Goal: Task Accomplishment & Management: Manage account settings

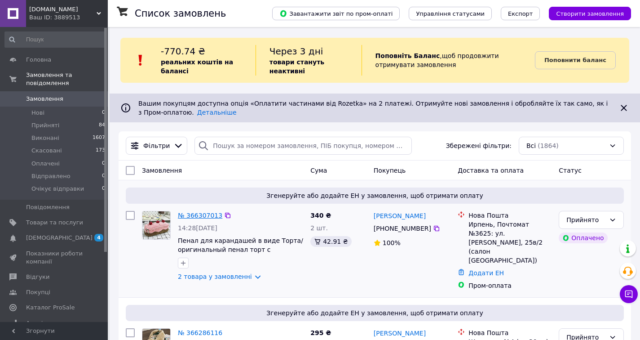
click at [195, 217] on link "№ 366307013" at bounding box center [200, 215] width 44 height 7
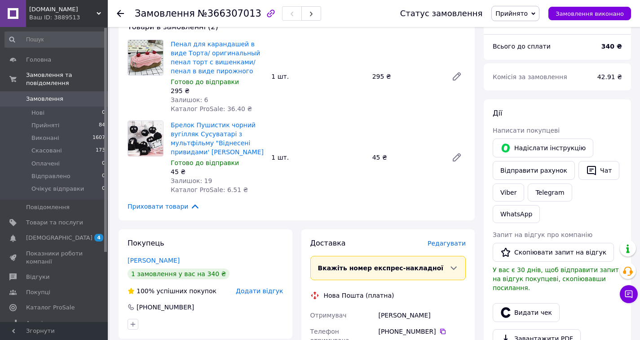
scroll to position [103, 0]
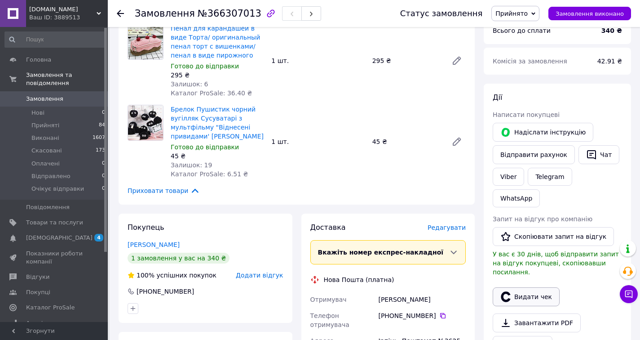
click at [534, 287] on button "Видати чек" at bounding box center [526, 296] width 67 height 19
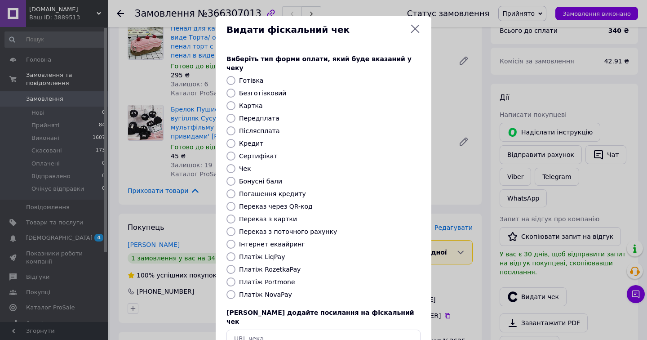
click at [203, 253] on div "Видати фіскальний чек Виберіть тип форми оплати, який буде вказаний у чеку Готі…" at bounding box center [323, 202] width 647 height 404
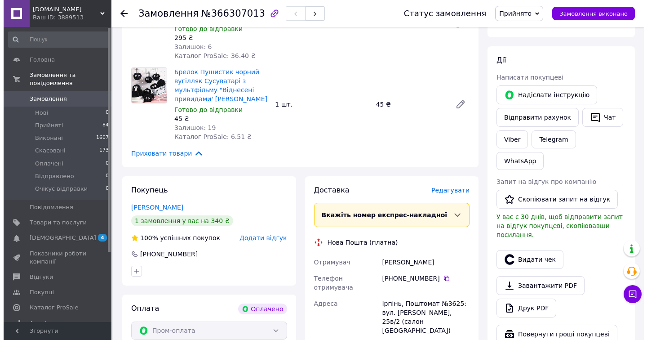
scroll to position [142, 0]
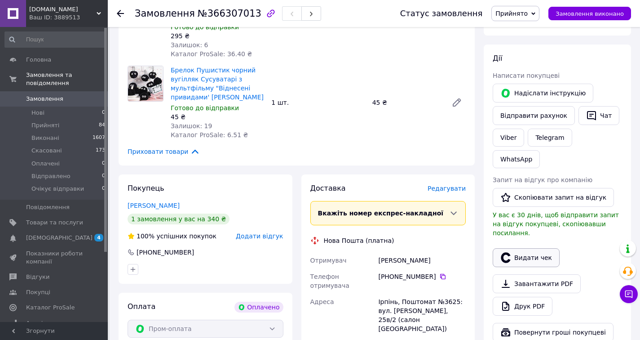
click at [509, 252] on icon "button" at bounding box center [505, 257] width 9 height 10
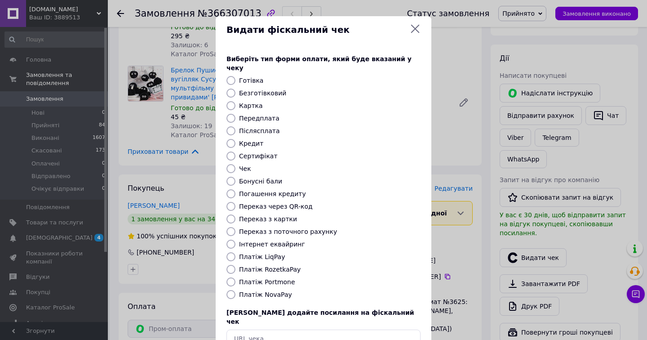
click at [227, 265] on input "Платіж RozetkaPay" at bounding box center [230, 269] width 9 height 9
radio input "true"
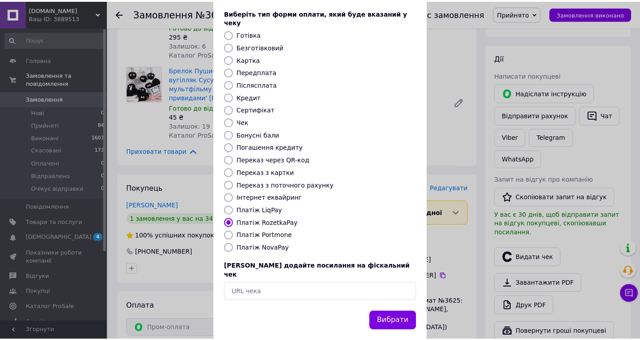
scroll to position [46, 0]
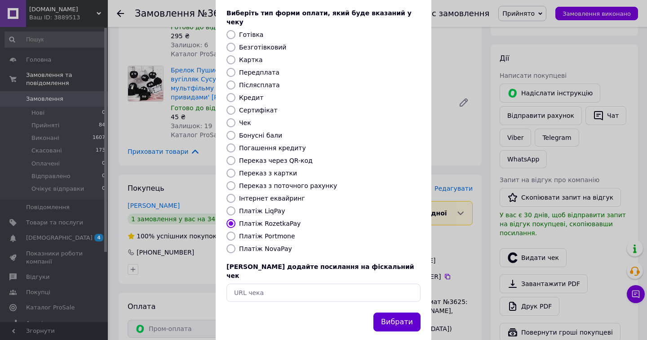
click at [394, 312] on button "Вибрати" at bounding box center [396, 321] width 47 height 19
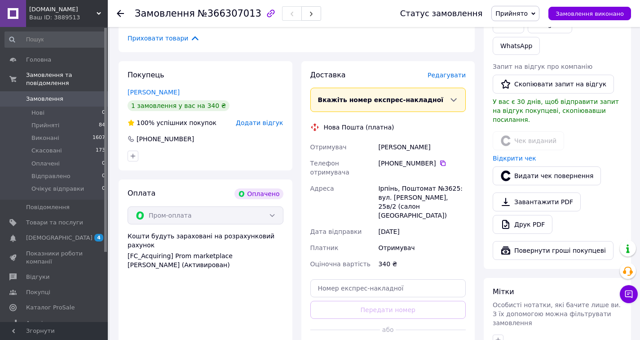
scroll to position [256, 0]
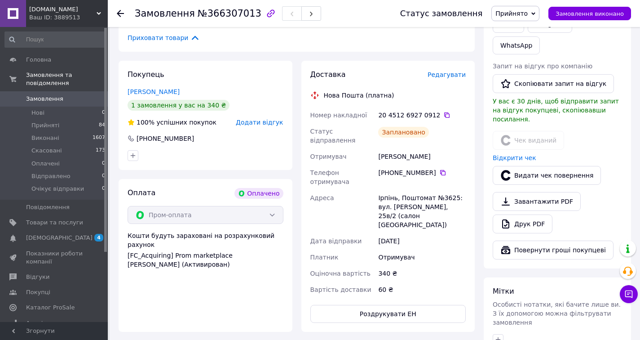
click at [122, 11] on icon at bounding box center [120, 13] width 7 height 7
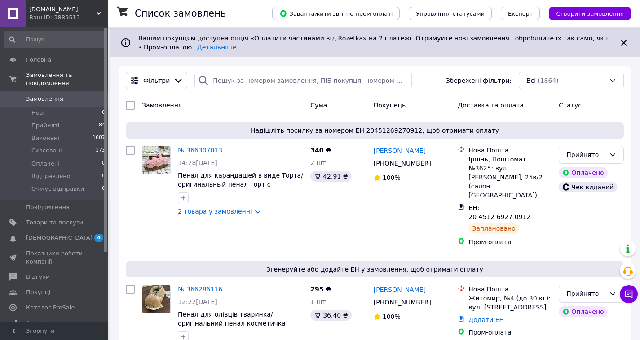
scroll to position [66, 0]
click at [201, 285] on link "№ 366286116" at bounding box center [200, 288] width 44 height 7
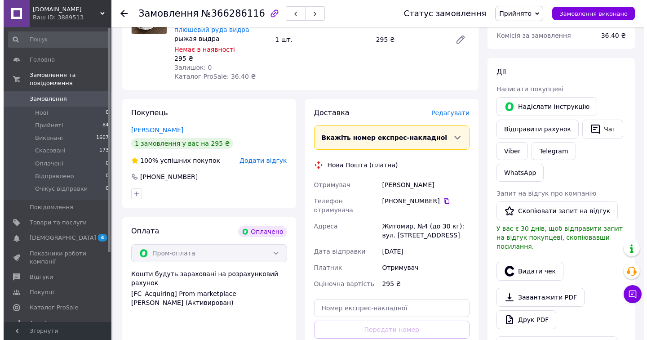
scroll to position [129, 0]
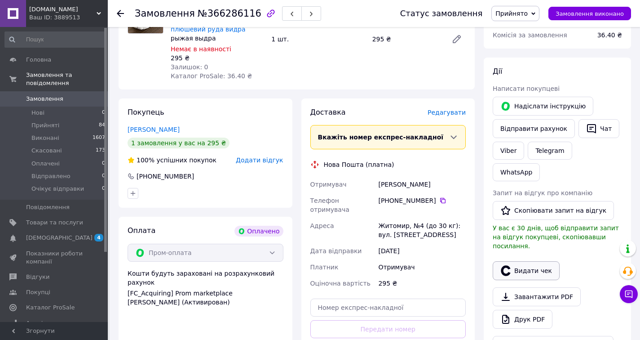
click at [530, 261] on button "Видати чек" at bounding box center [526, 270] width 67 height 19
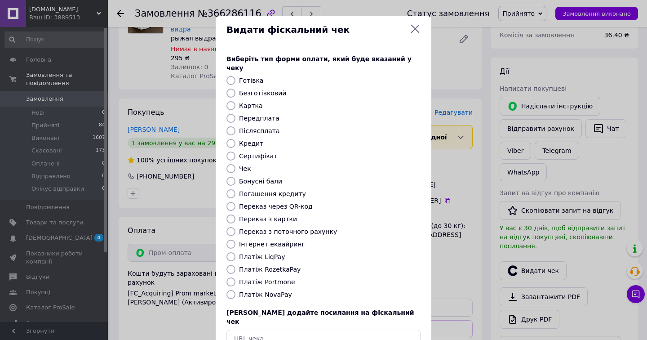
click at [233, 265] on input "Платіж RozetkaPay" at bounding box center [230, 269] width 9 height 9
radio input "true"
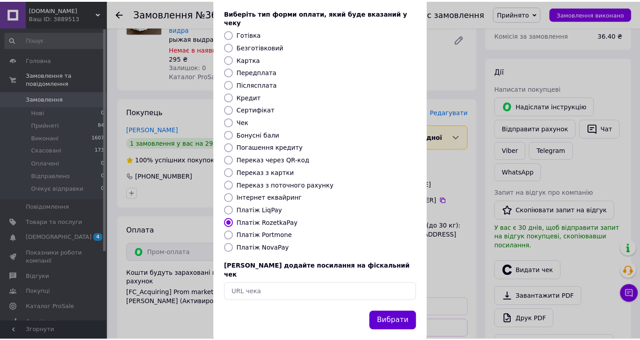
scroll to position [46, 0]
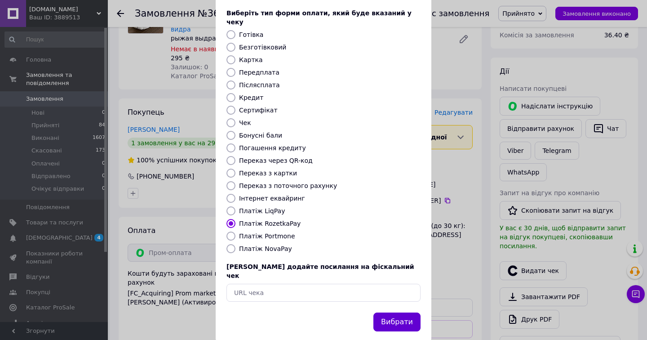
click at [398, 312] on button "Вибрати" at bounding box center [396, 321] width 47 height 19
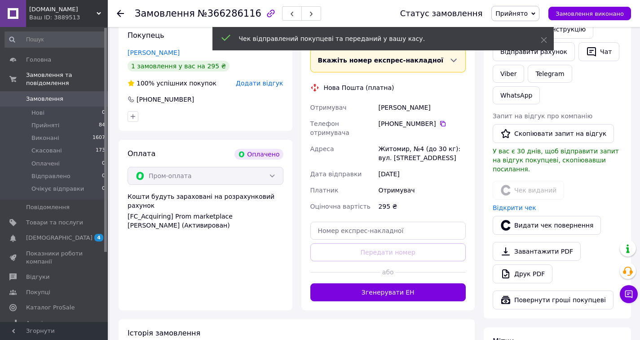
scroll to position [207, 0]
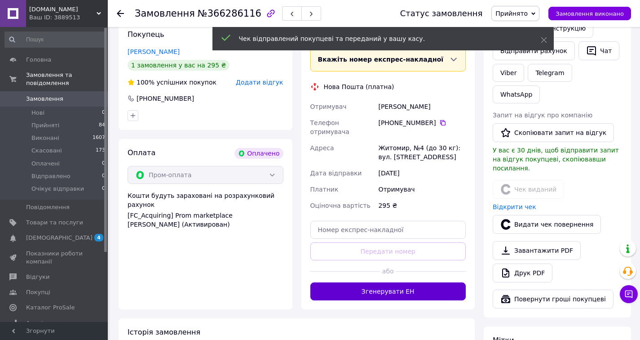
click at [399, 282] on button "Згенерувати ЕН" at bounding box center [388, 291] width 156 height 18
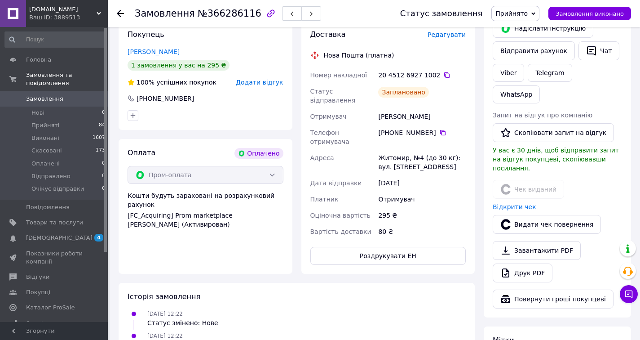
click at [120, 18] on div at bounding box center [120, 13] width 7 height 9
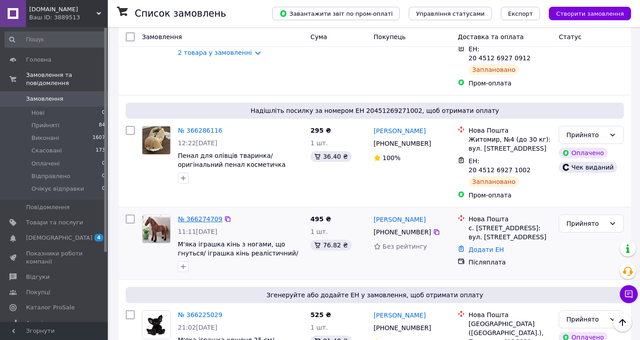
click at [198, 215] on link "№ 366274709" at bounding box center [200, 218] width 44 height 7
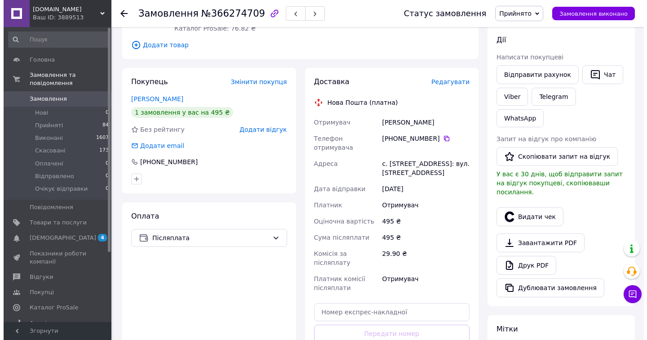
scroll to position [151, 0]
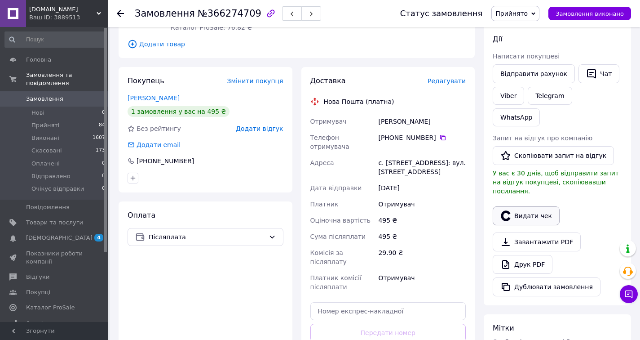
click at [542, 206] on button "Видати чек" at bounding box center [526, 215] width 67 height 19
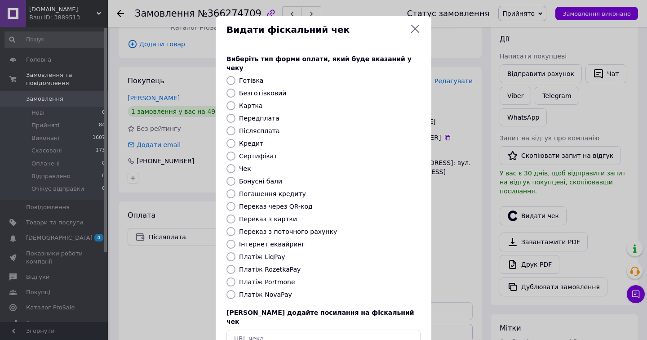
click at [231, 290] on input "Платіж NovaPay" at bounding box center [230, 294] width 9 height 9
radio input "true"
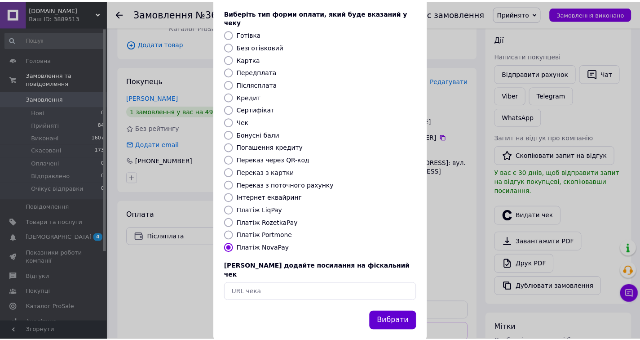
scroll to position [46, 0]
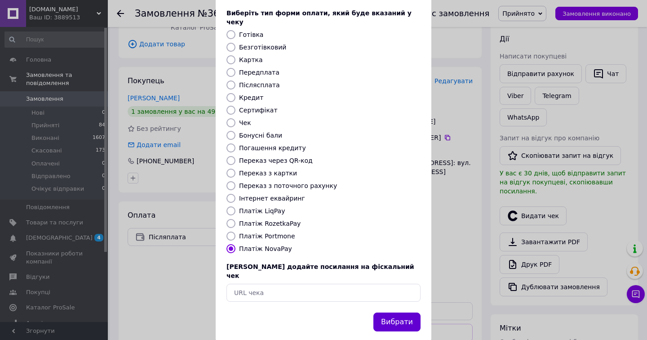
click at [388, 312] on button "Вибрати" at bounding box center [396, 321] width 47 height 19
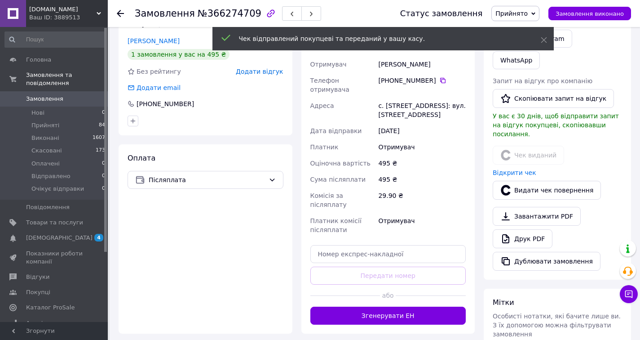
scroll to position [209, 0]
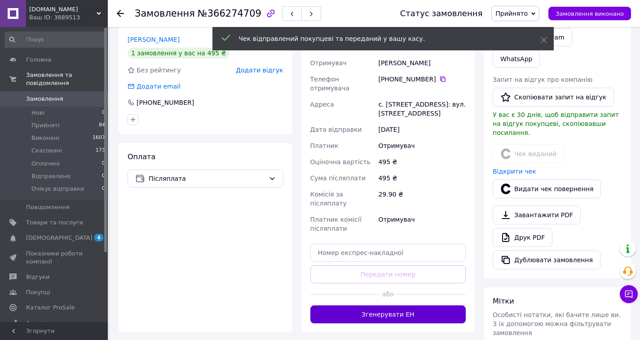
click at [388, 307] on button "Згенерувати ЕН" at bounding box center [388, 314] width 156 height 18
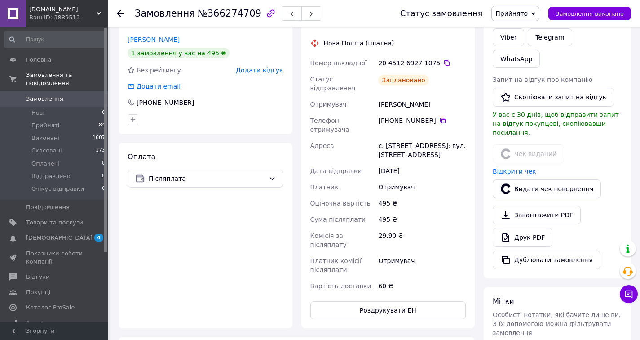
click at [122, 15] on icon at bounding box center [120, 13] width 7 height 7
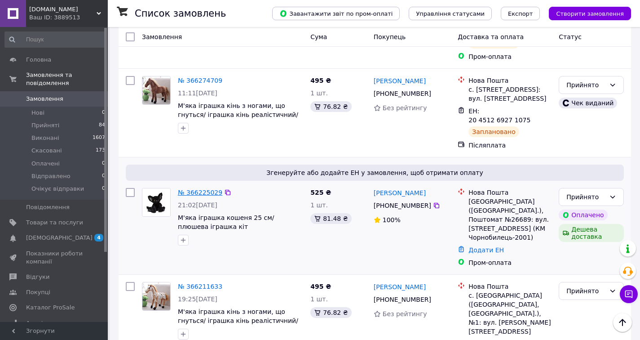
click at [207, 189] on link "№ 366225029" at bounding box center [200, 192] width 44 height 7
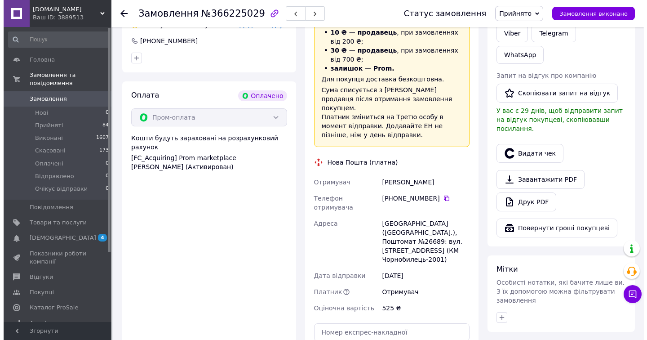
scroll to position [250, 0]
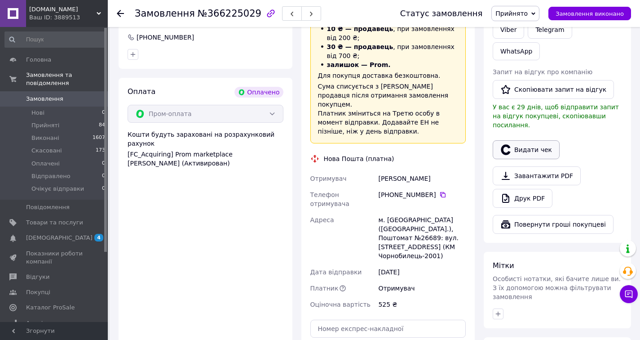
click at [535, 140] on button "Видати чек" at bounding box center [526, 149] width 67 height 19
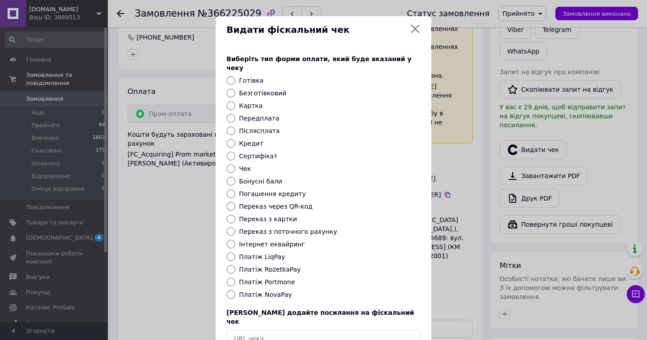
click at [229, 265] on input "Платіж RozetkaPay" at bounding box center [230, 269] width 9 height 9
radio input "true"
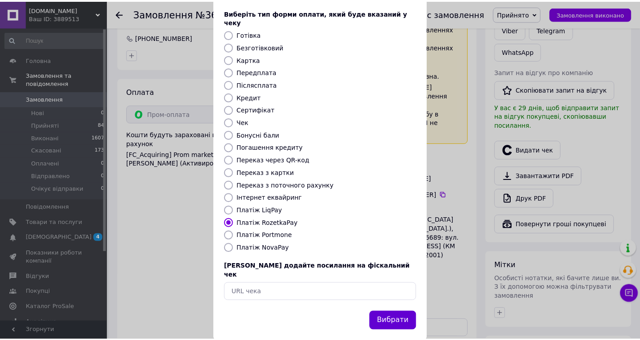
scroll to position [46, 0]
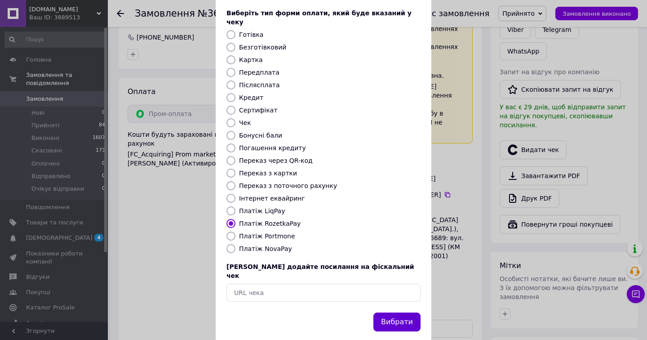
click at [398, 312] on button "Вибрати" at bounding box center [396, 321] width 47 height 19
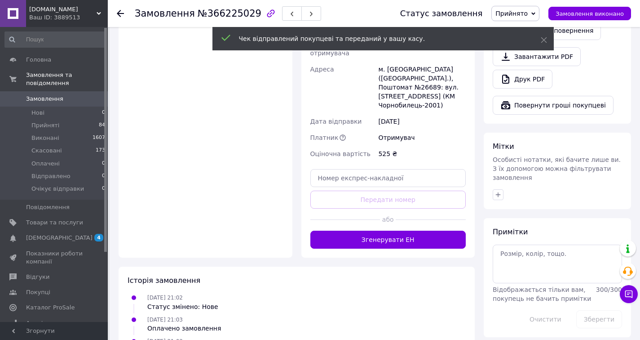
scroll to position [406, 0]
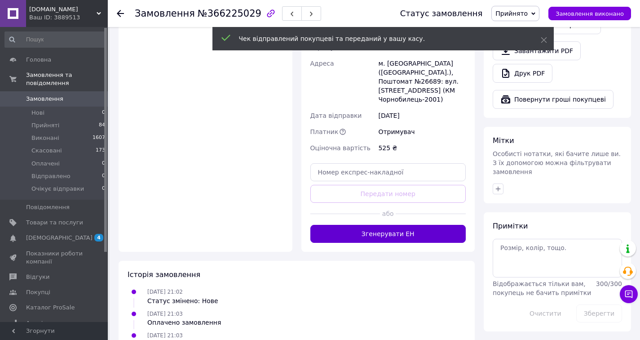
click at [385, 225] on button "Згенерувати ЕН" at bounding box center [388, 234] width 156 height 18
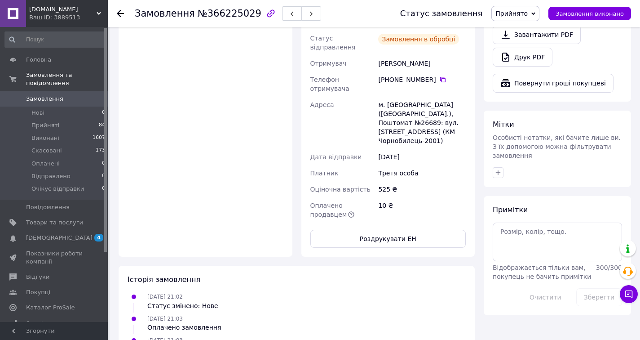
click at [119, 16] on icon at bounding box center [120, 13] width 7 height 7
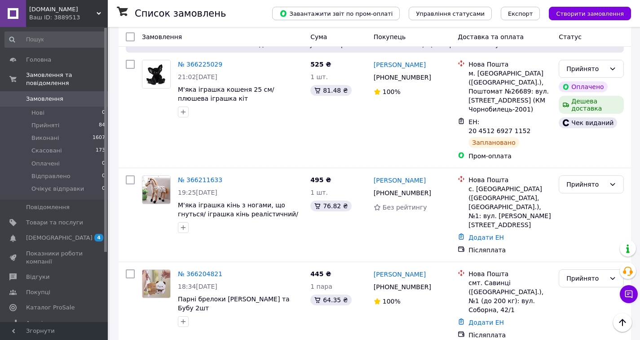
scroll to position [487, 0]
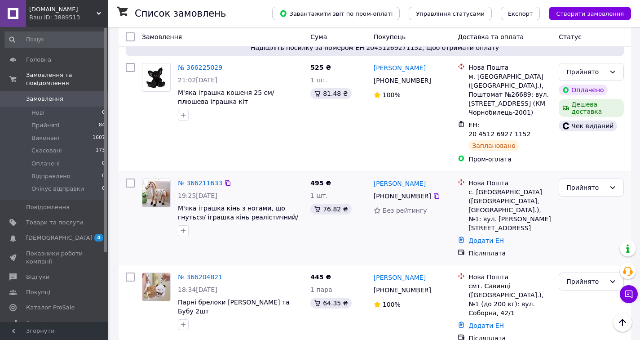
click at [205, 179] on link "№ 366211633" at bounding box center [200, 182] width 44 height 7
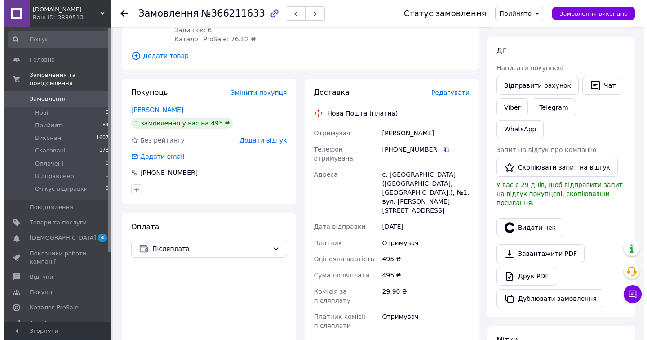
scroll to position [140, 0]
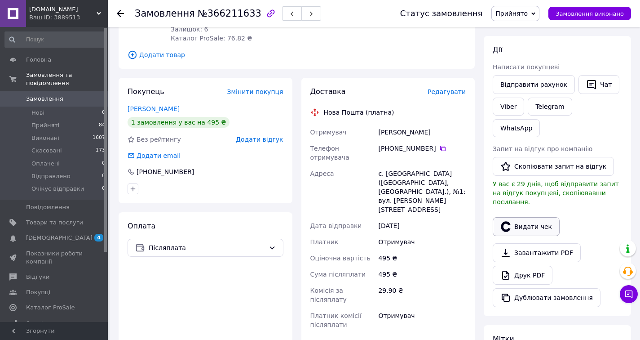
click at [526, 217] on button "Видати чек" at bounding box center [526, 226] width 67 height 19
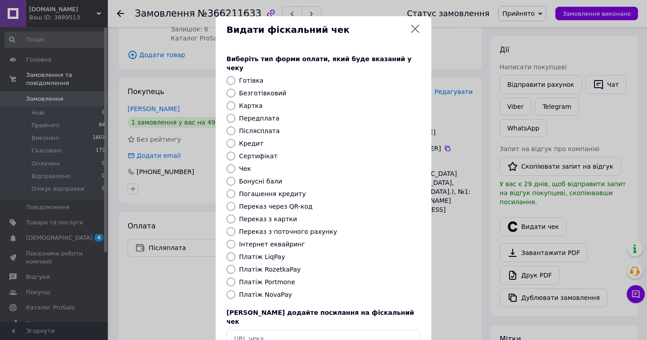
click at [230, 290] on input "Платіж NovaPay" at bounding box center [230, 294] width 9 height 9
radio input "true"
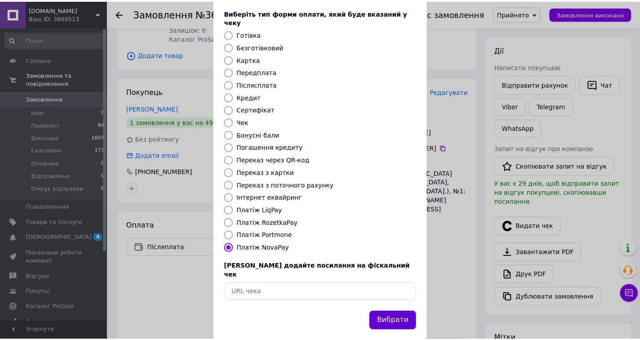
scroll to position [46, 0]
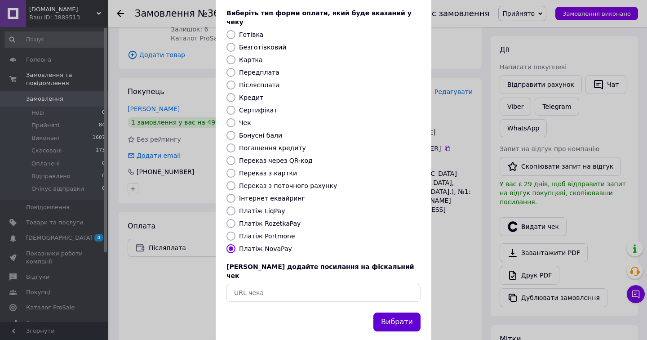
click at [391, 312] on button "Вибрати" at bounding box center [396, 321] width 47 height 19
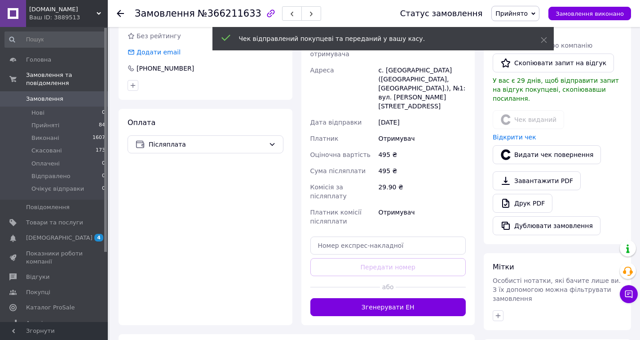
scroll to position [243, 0]
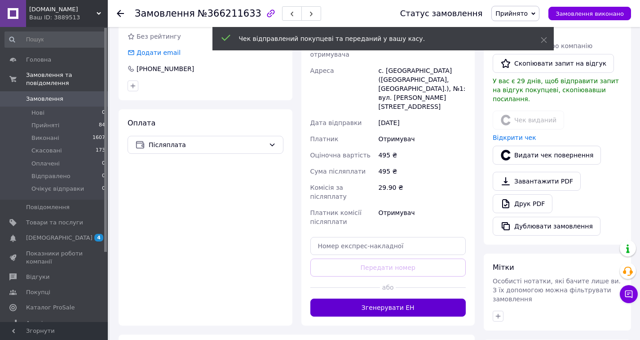
click at [392, 298] on button "Згенерувати ЕН" at bounding box center [388, 307] width 156 height 18
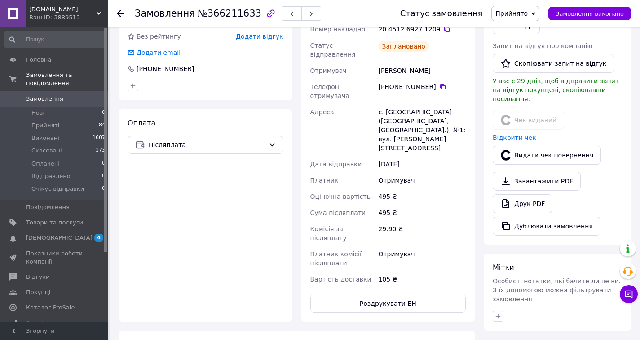
click at [119, 15] on use at bounding box center [120, 13] width 7 height 7
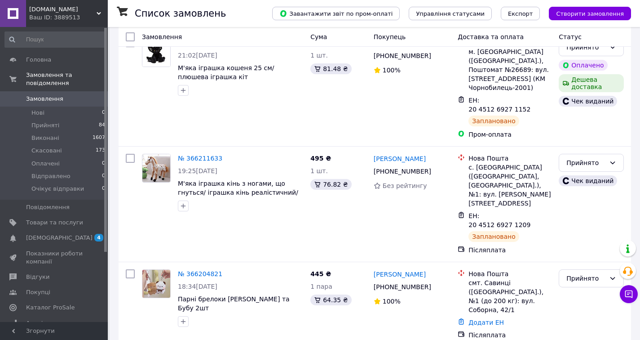
scroll to position [515, 0]
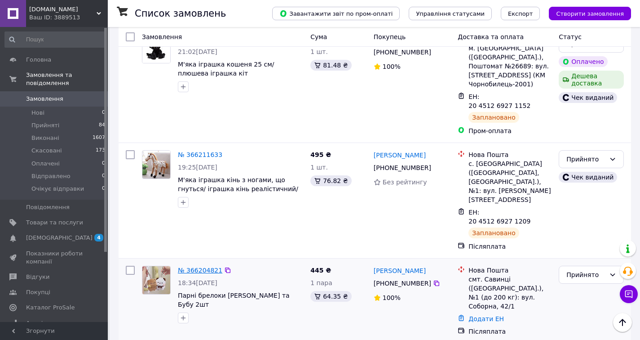
click at [209, 266] on link "№ 366204821" at bounding box center [200, 269] width 44 height 7
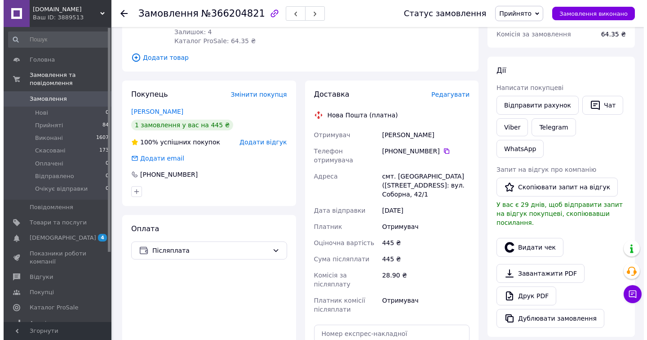
scroll to position [124, 0]
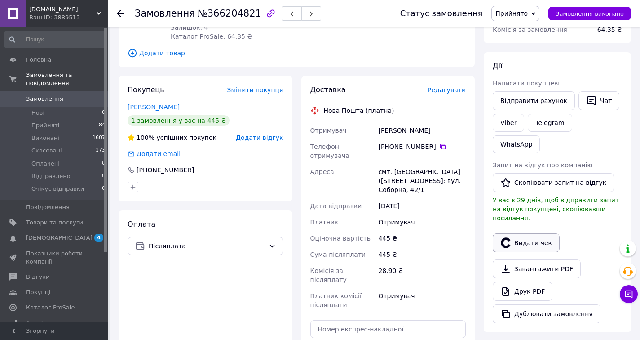
click at [534, 233] on button "Видати чек" at bounding box center [526, 242] width 67 height 19
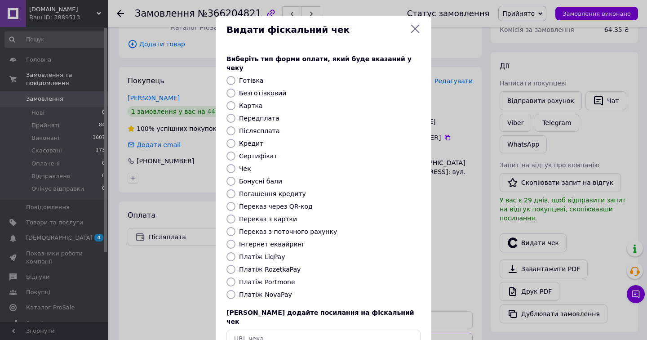
click at [232, 289] on div "Виберіть тип форми оплати, який буде вказаний у чеку Готівка Безготівковий Карт…" at bounding box center [324, 201] width 216 height 314
click at [229, 290] on input "Платіж NovaPay" at bounding box center [230, 294] width 9 height 9
radio input "true"
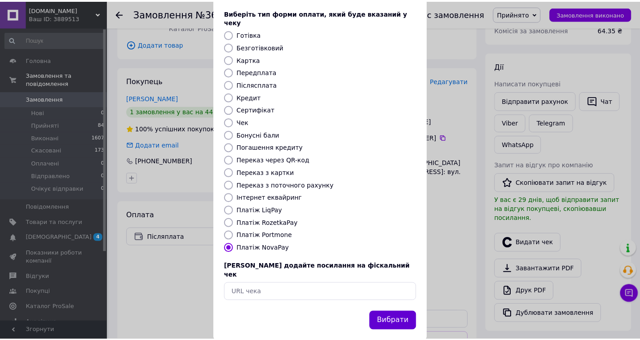
scroll to position [46, 0]
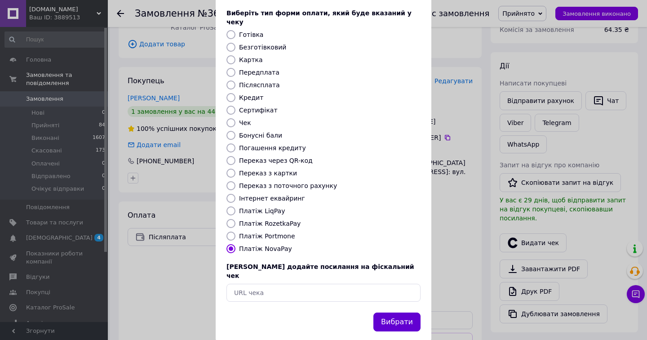
click at [380, 312] on button "Вибрати" at bounding box center [396, 321] width 47 height 19
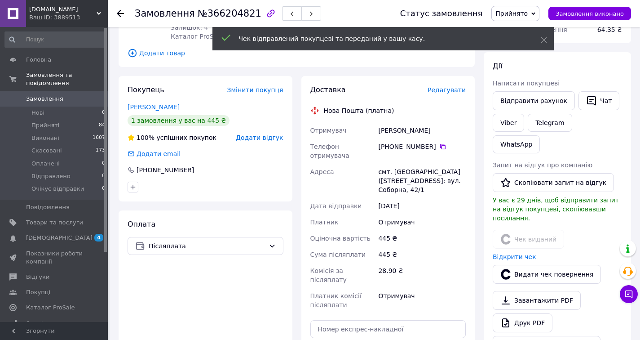
scroll to position [227, 0]
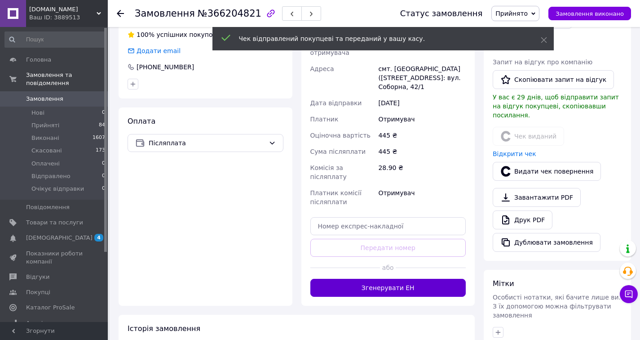
click at [380, 278] on button "Згенерувати ЕН" at bounding box center [388, 287] width 156 height 18
